Goal: Task Accomplishment & Management: Manage account settings

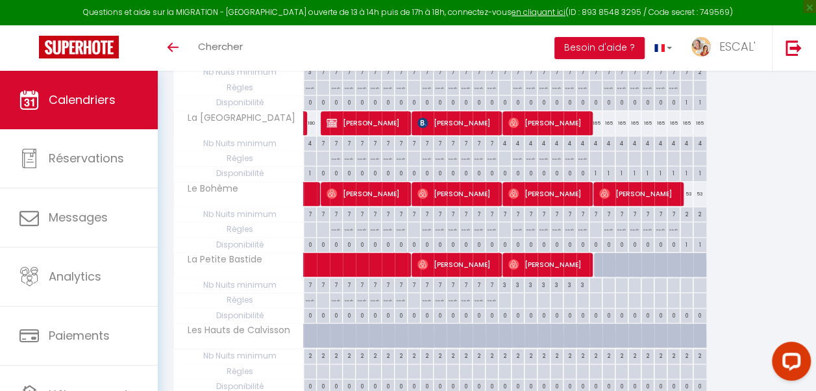
scroll to position [528, 0]
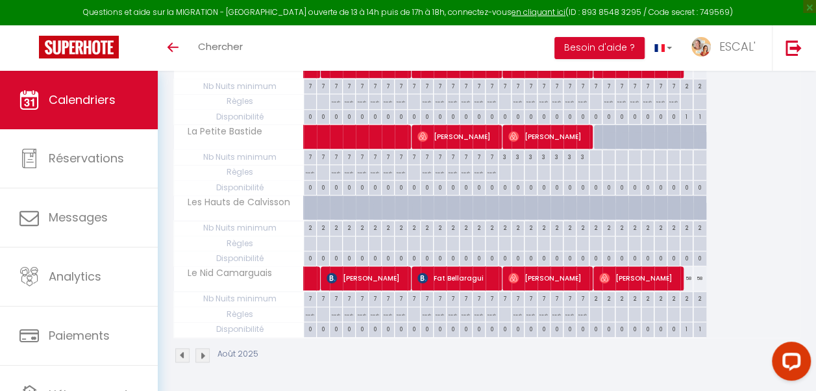
click at [208, 348] on img at bounding box center [203, 355] width 14 height 14
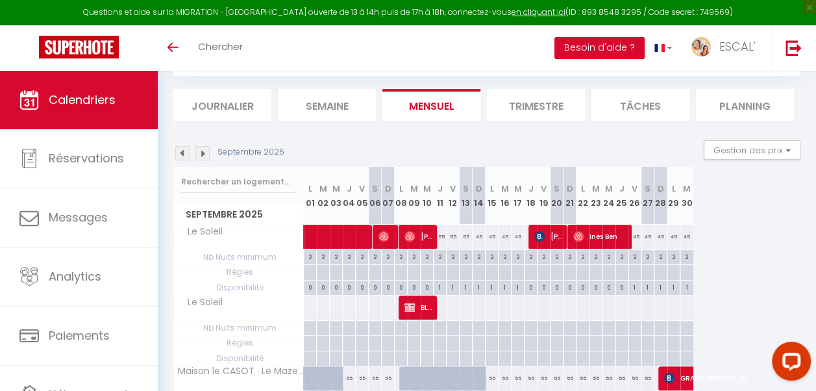
scroll to position [14, 0]
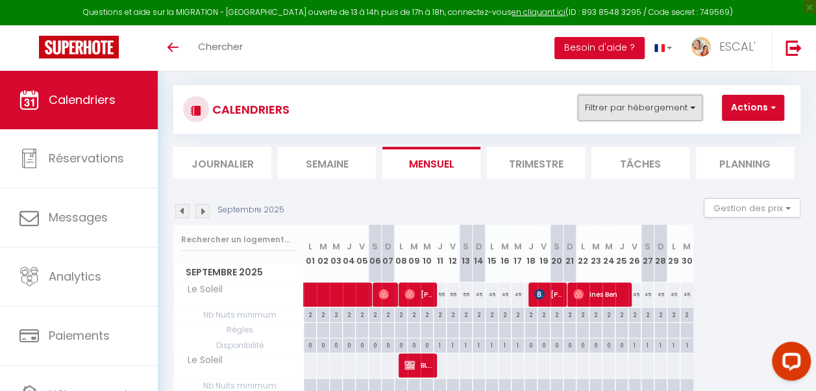
click at [692, 106] on button "Filtrer par hébergement" at bounding box center [640, 108] width 125 height 26
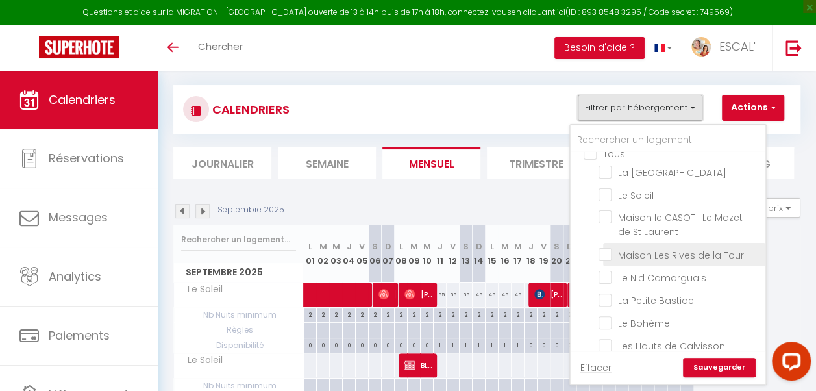
scroll to position [24, 0]
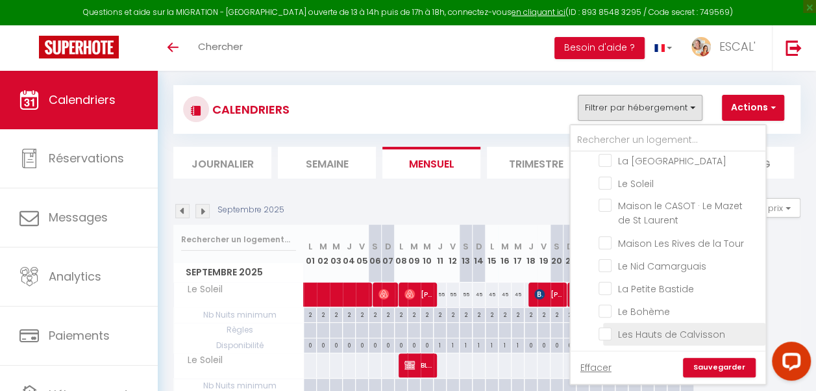
click at [607, 337] on input "Les Hauts de Calvisson" at bounding box center [680, 333] width 162 height 13
checkbox input "true"
checkbox input "false"
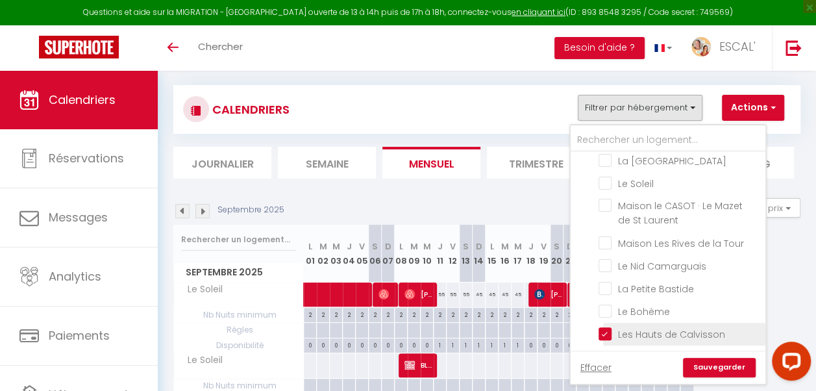
checkbox input "false"
click at [733, 368] on link "Sauvegarder" at bounding box center [719, 367] width 73 height 19
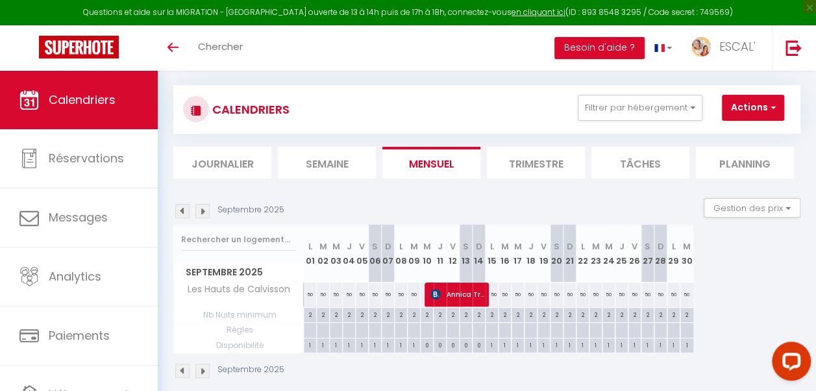
scroll to position [71, 0]
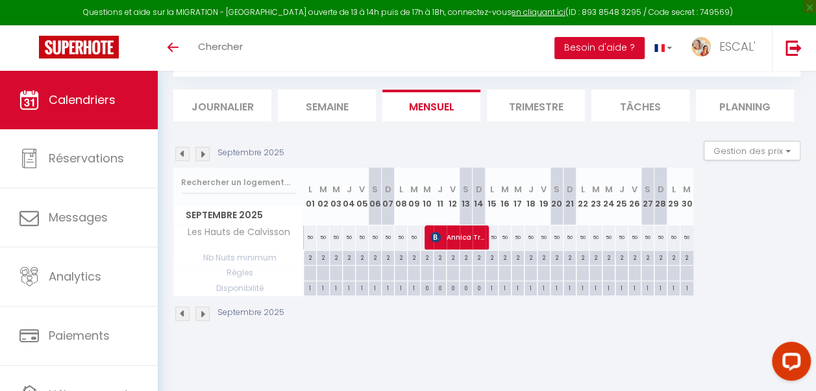
click at [521, 107] on li "Trimestre" at bounding box center [536, 106] width 98 height 32
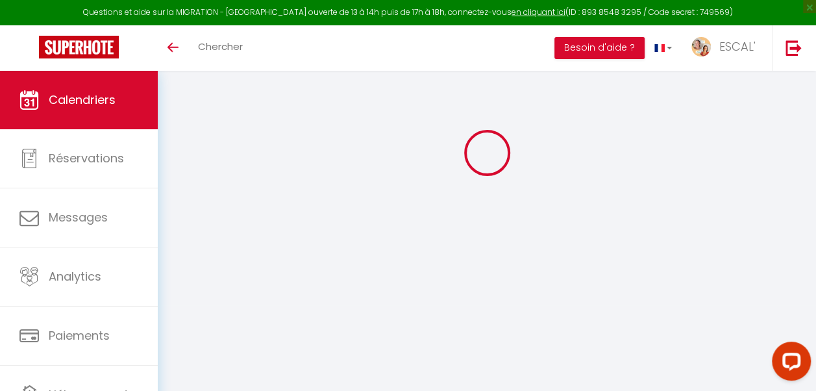
select select
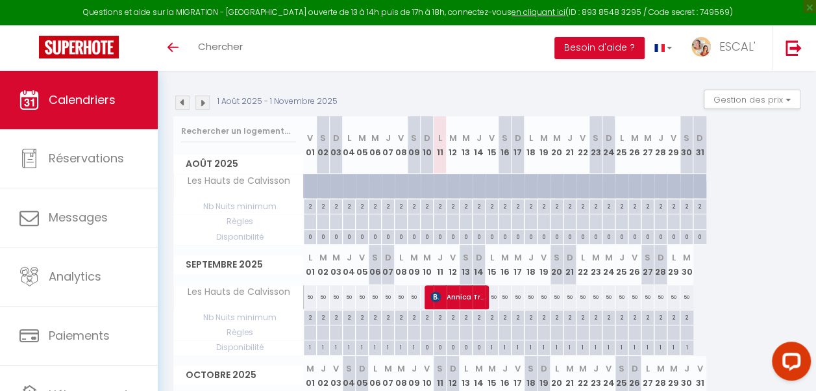
scroll to position [201, 0]
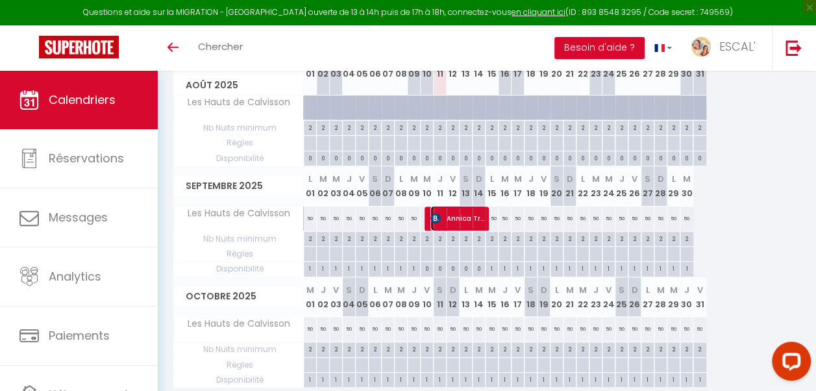
click at [457, 214] on span "Annica Tryding" at bounding box center [459, 218] width 57 height 25
select select "OK"
select select "KO"
select select "0"
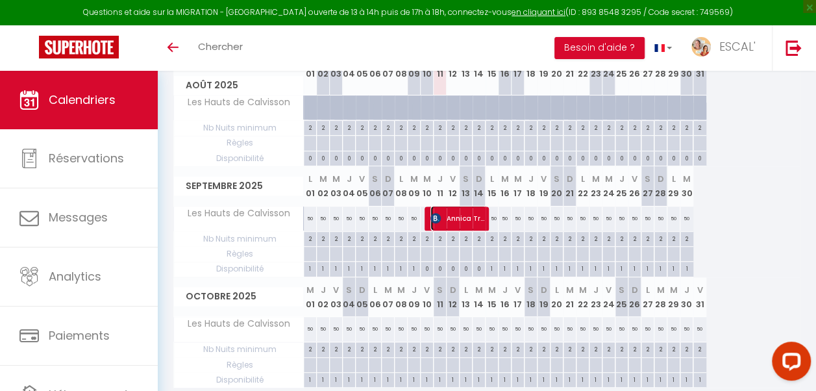
select select "1"
select select
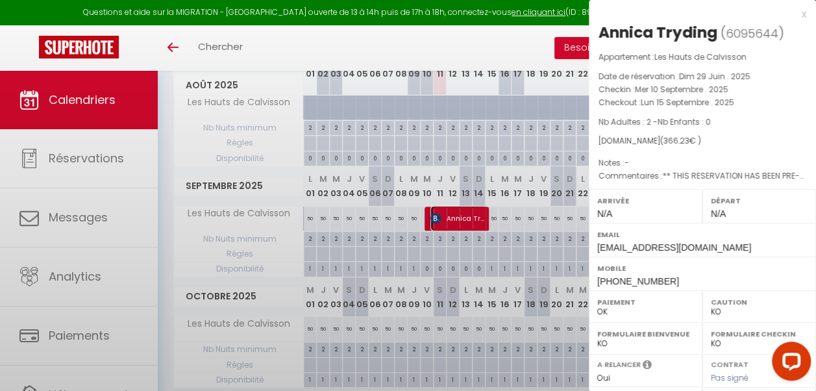
select select "43826"
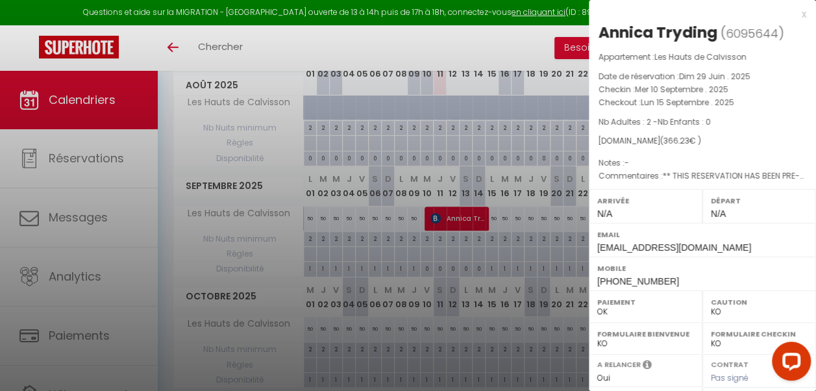
click at [457, 214] on div at bounding box center [408, 195] width 816 height 391
